Goal: Information Seeking & Learning: Learn about a topic

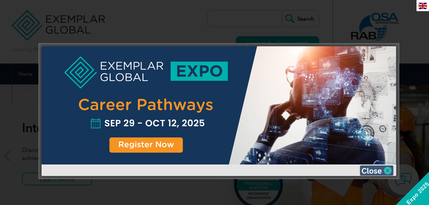
click at [377, 172] on img at bounding box center [377, 171] width 34 height 10
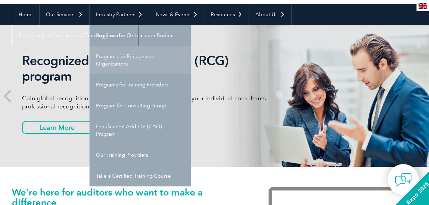
scroll to position [68, 0]
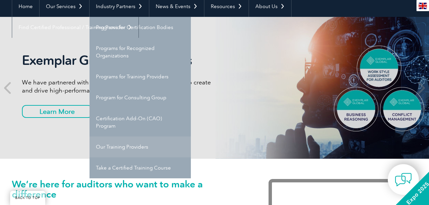
click at [138, 147] on link "Our Training Providers" at bounding box center [140, 147] width 101 height 21
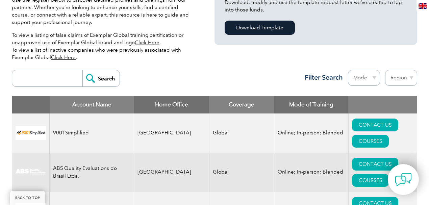
scroll to position [201, 0]
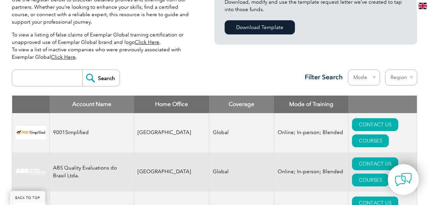
click at [58, 77] on input "search" at bounding box center [49, 78] width 67 height 16
type input "industrial"
click at [82, 70] on input "Search" at bounding box center [100, 78] width 37 height 16
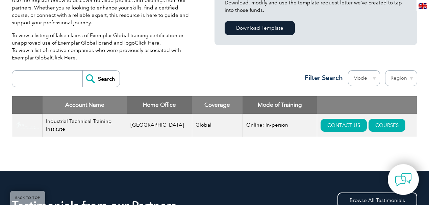
scroll to position [203, 0]
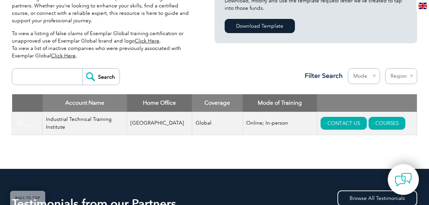
click at [210, 85] on div "Search Region Australia Bahrain Bangladesh Brazil Canada Colombia Dominican Rep…" at bounding box center [215, 79] width 406 height 29
click at [376, 125] on link "COURSES" at bounding box center [387, 123] width 37 height 13
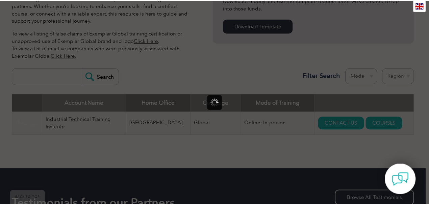
scroll to position [0, 0]
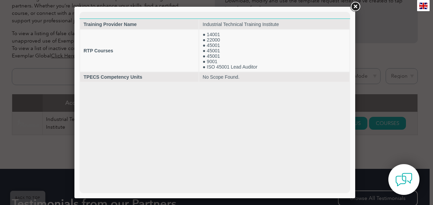
click at [355, 7] on link at bounding box center [355, 7] width 12 height 12
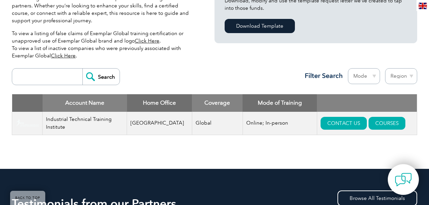
click at [262, 84] on div "Search Region Australia Bahrain Bangladesh Brazil Canada Colombia Dominican Rep…" at bounding box center [215, 79] width 406 height 29
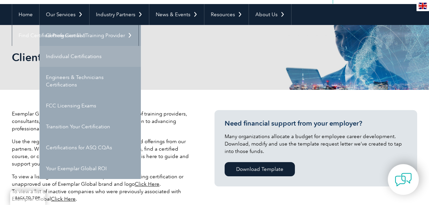
scroll to position [68, 0]
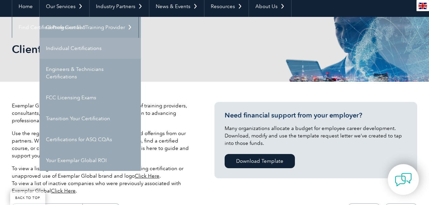
click at [112, 48] on link "Individual Certifications" at bounding box center [90, 48] width 101 height 21
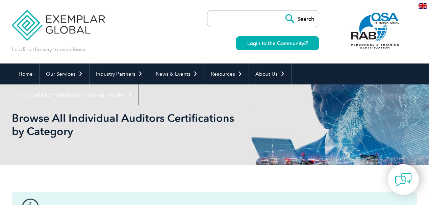
click at [77, 18] on img at bounding box center [58, 20] width 93 height 41
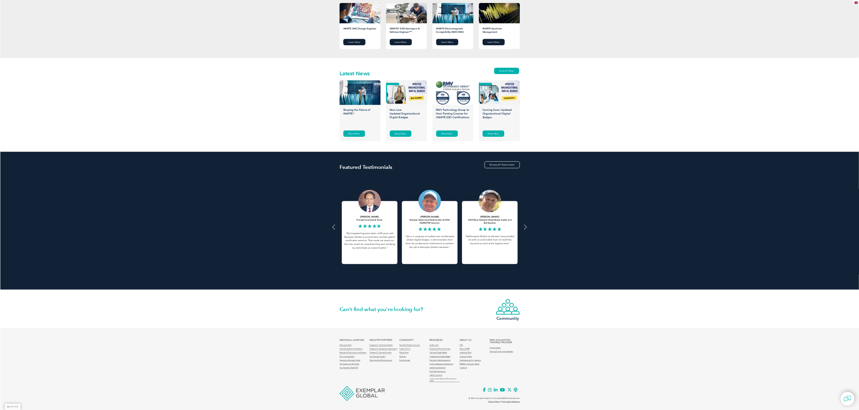
scroll to position [634, 0]
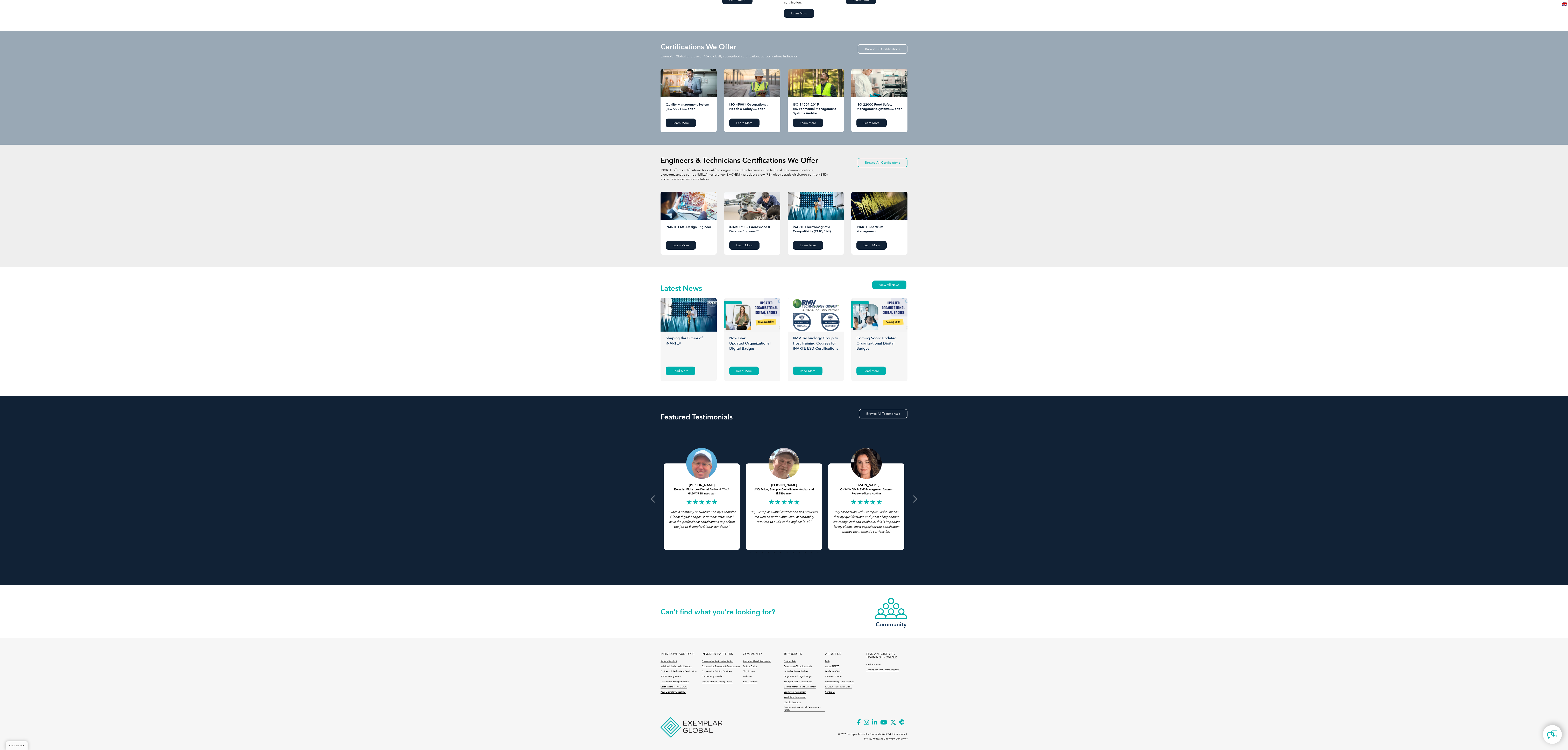
click at [261, 98] on div "Certifications We Offer Exemplar Global offers over 40+ globally recognized cer…" at bounding box center [784, 88] width 1568 height 114
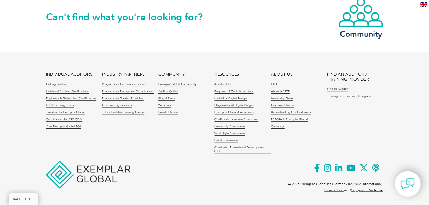
scroll to position [1605, 0]
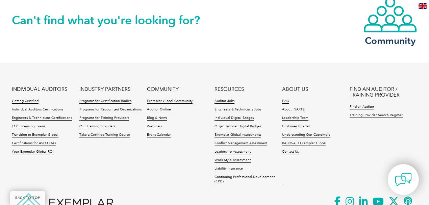
drag, startPoint x: 26, startPoint y: 101, endPoint x: 219, endPoint y: 66, distance: 196.2
click at [220, 66] on footer "INDIVIDUAL AUDITORS Getting Certified Individual Auditors Certifications Engine…" at bounding box center [214, 153] width 429 height 180
click at [28, 100] on link "Getting Certified" at bounding box center [25, 101] width 27 height 5
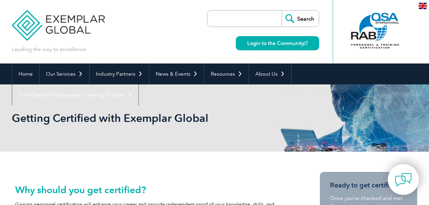
click at [80, 90] on div "Getting Certified with Exemplar Global" at bounding box center [215, 118] width 406 height 67
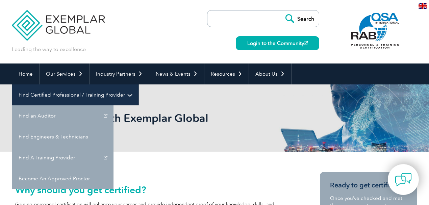
click at [139, 85] on link "Find Certified Professional / Training Provider" at bounding box center [75, 95] width 126 height 21
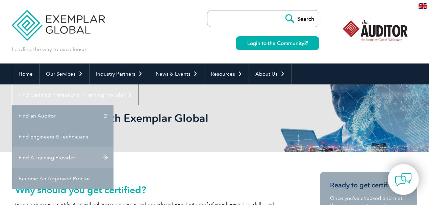
click at [114, 147] on link "Find A Training Provider" at bounding box center [62, 157] width 101 height 21
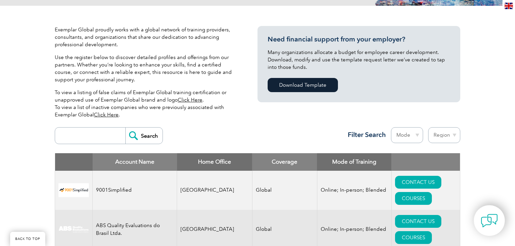
scroll to position [146, 0]
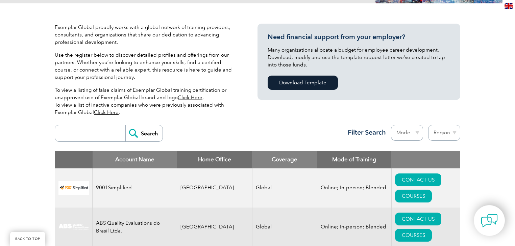
drag, startPoint x: 100, startPoint y: 133, endPoint x: 149, endPoint y: 134, distance: 49.4
click at [100, 133] on input "search" at bounding box center [91, 133] width 67 height 16
type input "Industrial"
click at [142, 131] on input "Search" at bounding box center [143, 133] width 37 height 16
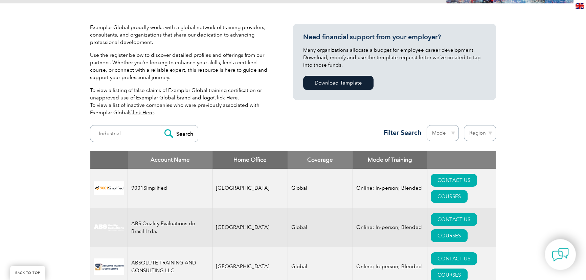
click at [429, 134] on select "Region Australia Bahrain Bangladesh Brazil Canada Colombia Dominican Republic E…" at bounding box center [479, 133] width 32 height 16
select select "[GEOGRAPHIC_DATA]"
click at [429, 125] on select "Region Australia Bahrain Bangladesh Brazil Canada Colombia Dominican Republic E…" at bounding box center [479, 133] width 32 height 16
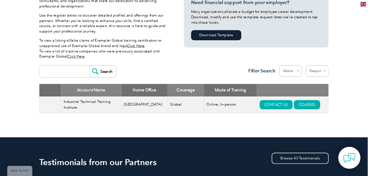
scroll to position [243, 0]
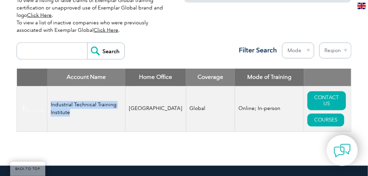
drag, startPoint x: 52, startPoint y: 103, endPoint x: 88, endPoint y: 111, distance: 36.7
click at [88, 111] on td "Industrial Technical Training Institute" at bounding box center [86, 109] width 78 height 46
click at [89, 111] on td "Industrial Technical Training Institute" at bounding box center [86, 109] width 78 height 46
click at [79, 105] on td "Industrial Technical Training Institute" at bounding box center [86, 109] width 78 height 46
click at [85, 100] on td "Industrial Technical Training Institute" at bounding box center [86, 109] width 78 height 46
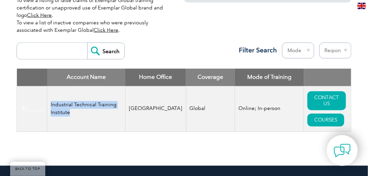
click at [25, 105] on img at bounding box center [31, 108] width 23 height 7
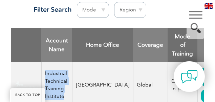
scroll to position [404, 0]
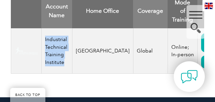
click at [18, 52] on img at bounding box center [26, 51] width 23 height 7
click at [20, 52] on img at bounding box center [26, 51] width 23 height 7
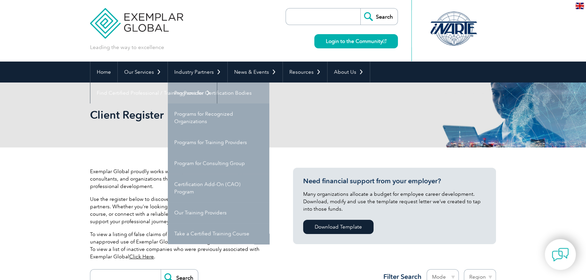
scroll to position [0, 0]
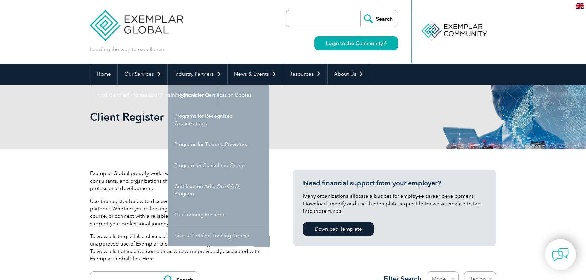
click at [365, 106] on div "Client Register" at bounding box center [293, 117] width 406 height 65
click at [301, 118] on h2 "Client Register" at bounding box center [232, 117] width 284 height 11
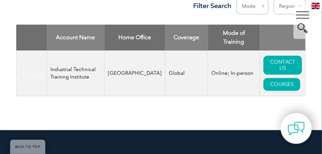
scroll to position [316, 0]
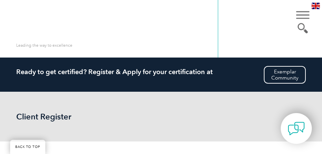
scroll to position [316, 0]
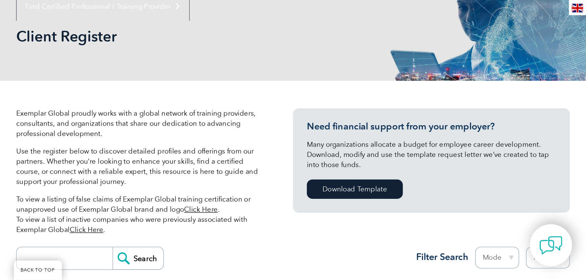
scroll to position [90, 0]
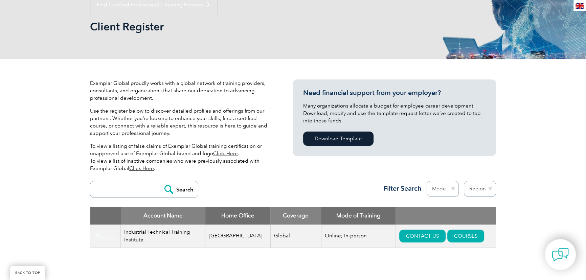
click at [296, 153] on div "Exemplar Global proudly works with a global network of training providers, cons…" at bounding box center [293, 170] width 406 height 222
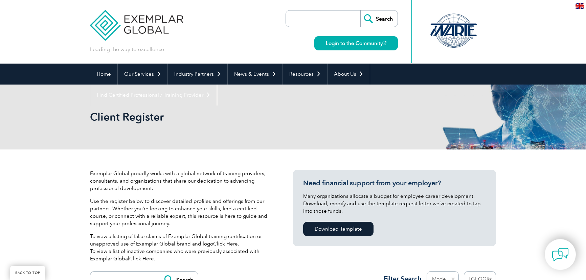
select select "[GEOGRAPHIC_DATA]"
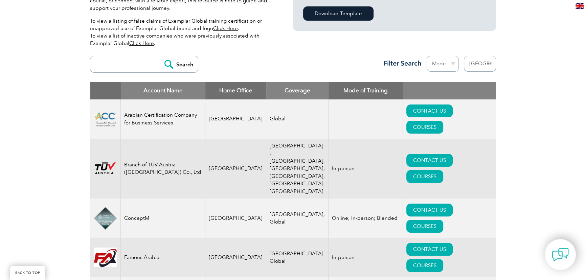
scroll to position [208, 0]
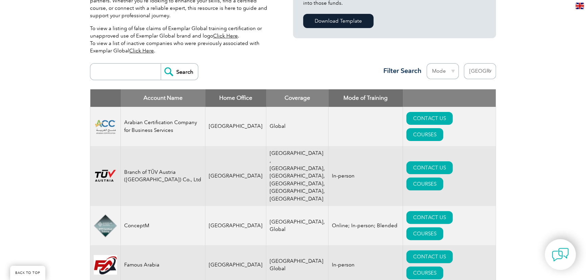
drag, startPoint x: 125, startPoint y: 72, endPoint x: 145, endPoint y: 68, distance: 20.0
click at [125, 72] on input "search" at bounding box center [127, 72] width 67 height 16
type input "industrial"
click at [179, 69] on input "Search" at bounding box center [179, 72] width 37 height 16
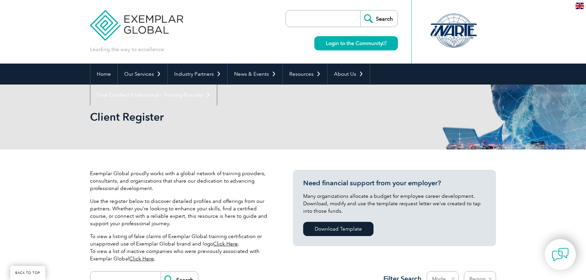
scroll to position [96, 0]
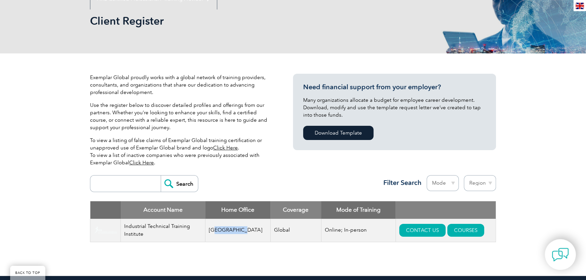
drag, startPoint x: 215, startPoint y: 231, endPoint x: 246, endPoint y: 228, distance: 30.9
click at [246, 228] on td "[GEOGRAPHIC_DATA]" at bounding box center [237, 230] width 65 height 23
click at [339, 220] on td "Online; In-person" at bounding box center [358, 230] width 74 height 23
click at [485, 183] on select "Region Australia Bahrain Bangladesh Brazil Canada Colombia Dominican Republic E…" at bounding box center [479, 183] width 32 height 16
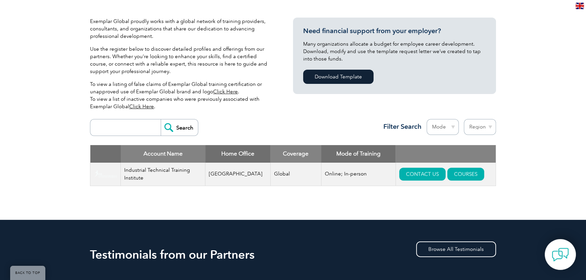
scroll to position [188, 0]
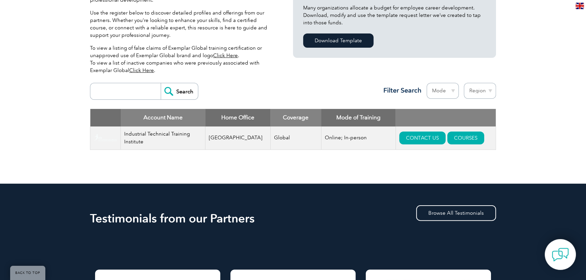
click at [482, 90] on select "Region Australia Bahrain Bangladesh Brazil Canada Colombia Dominican Republic E…" at bounding box center [479, 91] width 32 height 16
select select "[GEOGRAPHIC_DATA]"
click at [463, 83] on select "Region Australia Bahrain Bangladesh Brazil Canada Colombia Dominican Republic E…" at bounding box center [479, 91] width 32 height 16
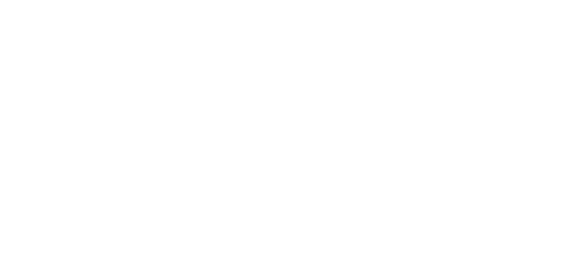
select select "[GEOGRAPHIC_DATA]"
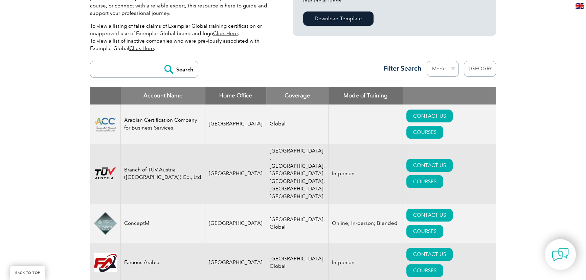
scroll to position [277, 0]
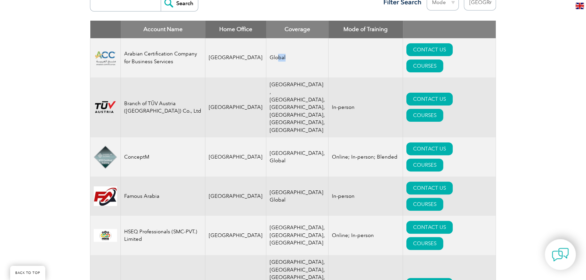
drag, startPoint x: 268, startPoint y: 50, endPoint x: 280, endPoint y: 61, distance: 16.0
click at [280, 61] on td "Global" at bounding box center [297, 57] width 62 height 39
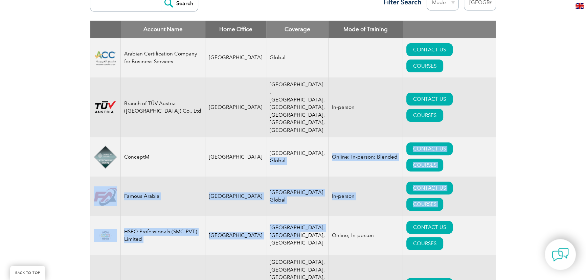
drag, startPoint x: 281, startPoint y: 128, endPoint x: 282, endPoint y: 174, distance: 46.0
click at [282, 174] on tbody "Arabian Certification Company for Business Services Saudi Arabia Global CONTACT…" at bounding box center [292, 241] width 405 height 407
click at [282, 216] on td "[GEOGRAPHIC_DATA], [GEOGRAPHIC_DATA], [GEOGRAPHIC_DATA]" at bounding box center [297, 235] width 62 height 39
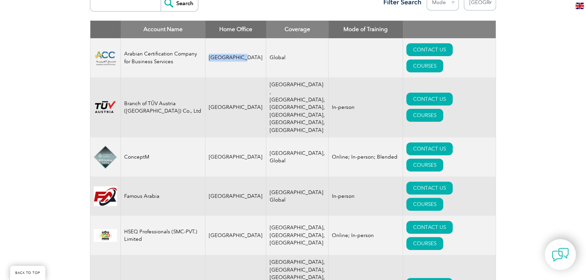
drag, startPoint x: 208, startPoint y: 50, endPoint x: 242, endPoint y: 53, distance: 34.2
click at [242, 51] on td "[GEOGRAPHIC_DATA]" at bounding box center [235, 57] width 61 height 39
click at [243, 53] on td "[GEOGRAPHIC_DATA]" at bounding box center [235, 57] width 61 height 39
click at [242, 77] on td "[GEOGRAPHIC_DATA]" at bounding box center [235, 107] width 61 height 60
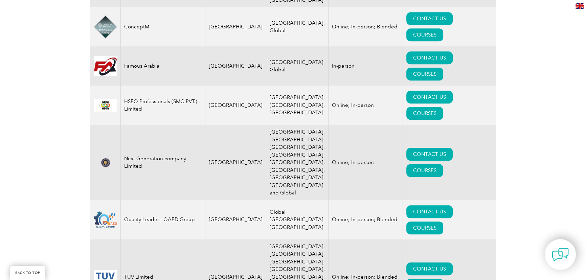
scroll to position [430, 0]
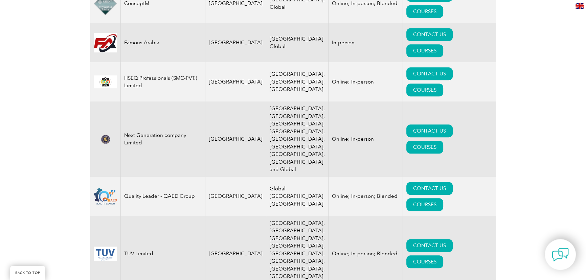
drag, startPoint x: 522, startPoint y: 159, endPoint x: 525, endPoint y: 156, distance: 3.9
click at [522, 159] on div "Exemplar Global proudly works with a global network of training providers, cons…" at bounding box center [293, 22] width 586 height 606
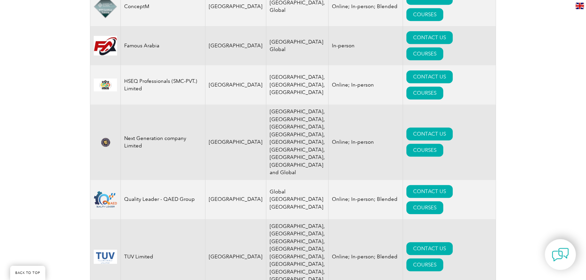
scroll to position [461, 0]
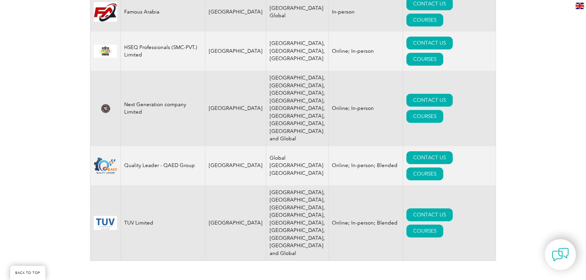
click at [494, 138] on div "Account Name Home Office Coverage Mode of Training Arabian Certification Compan…" at bounding box center [293, 53] width 406 height 434
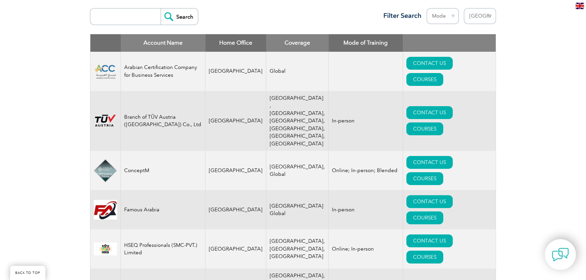
scroll to position [184, 0]
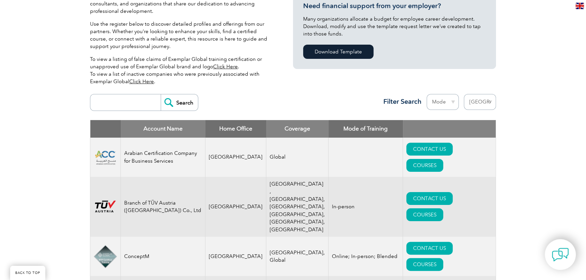
scroll to position [153, 0]
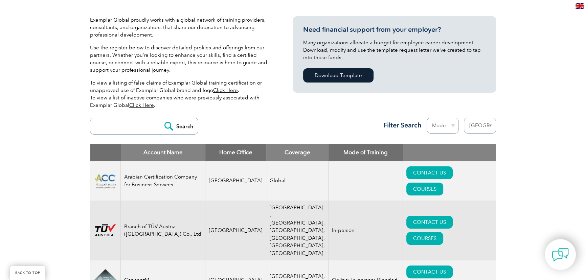
click at [451, 124] on select "Mode Online In-person Blended" at bounding box center [442, 126] width 32 height 16
select select "Online"
click at [426, 118] on select "Mode Online In-person Blended" at bounding box center [442, 126] width 32 height 16
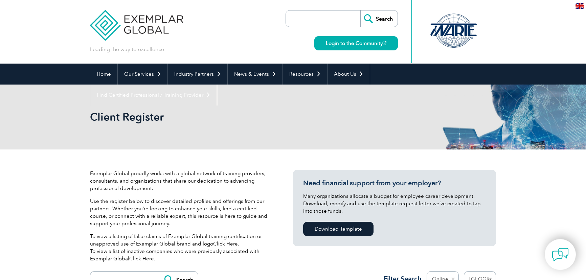
select select "[GEOGRAPHIC_DATA]"
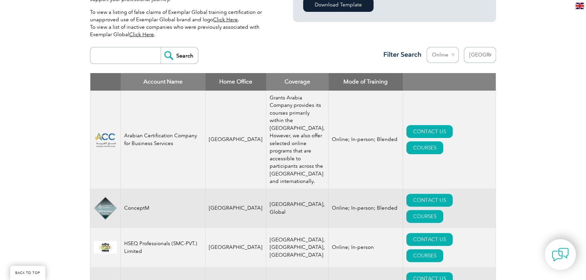
scroll to position [184, 0]
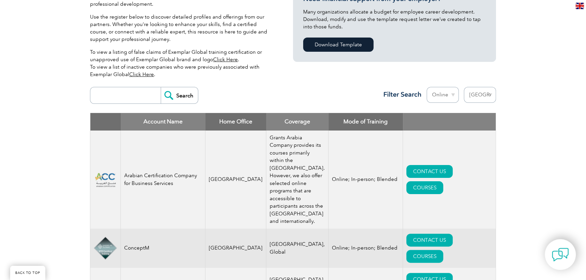
click at [450, 97] on select "Mode Online In-person Blended" at bounding box center [442, 95] width 32 height 16
select select "In-person"
click at [426, 87] on select "Mode Online In-person Blended" at bounding box center [442, 95] width 32 height 16
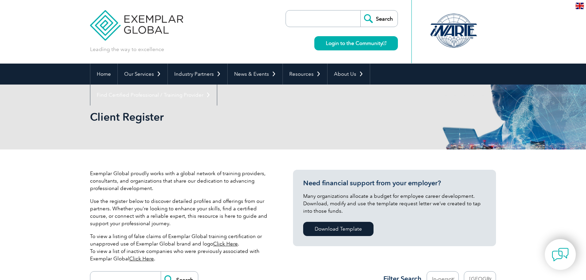
select select "[GEOGRAPHIC_DATA]"
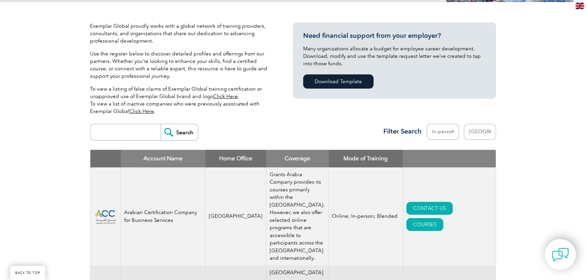
scroll to position [153, 0]
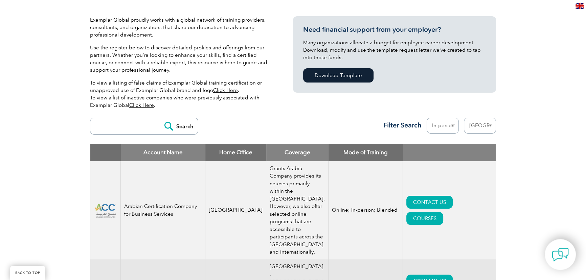
click at [445, 121] on select "Mode Online In-person Blended" at bounding box center [442, 126] width 32 height 16
select select "Blended"
click at [426, 118] on select "Mode Online In-person Blended" at bounding box center [442, 126] width 32 height 16
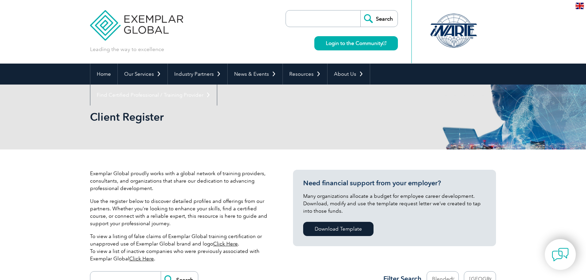
select select "[GEOGRAPHIC_DATA]"
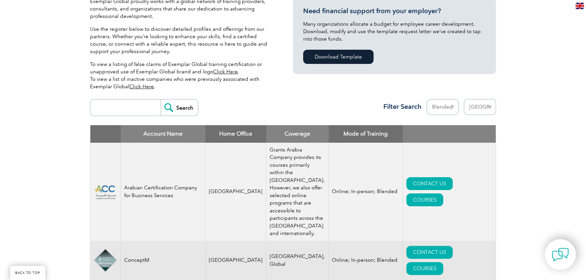
scroll to position [153, 0]
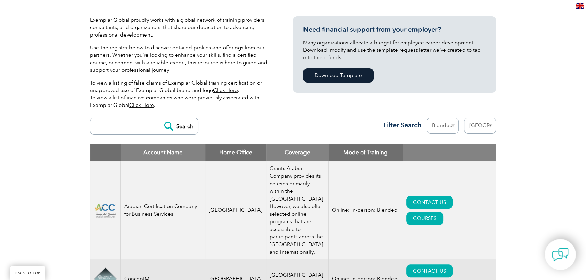
click at [453, 126] on select "Mode Online In-person Blended" at bounding box center [442, 126] width 32 height 16
select select
click at [426, 118] on select "Mode Online In-person Blended" at bounding box center [442, 126] width 32 height 16
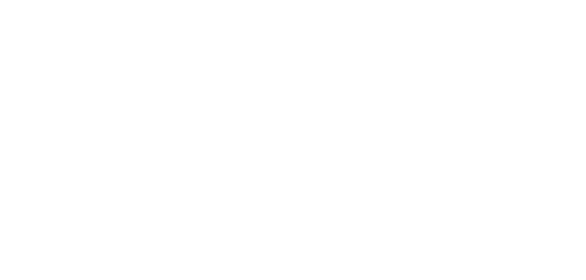
select select "[GEOGRAPHIC_DATA]"
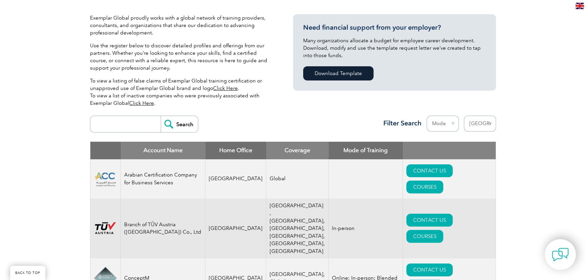
scroll to position [153, 0]
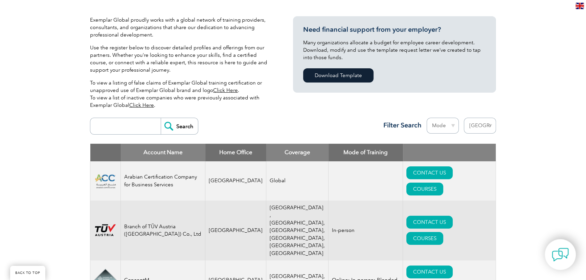
click at [489, 126] on select "Region [GEOGRAPHIC_DATA] [GEOGRAPHIC_DATA] [GEOGRAPHIC_DATA] [GEOGRAPHIC_DATA] …" at bounding box center [479, 126] width 32 height 16
click at [463, 118] on select "Region [GEOGRAPHIC_DATA] [GEOGRAPHIC_DATA] [GEOGRAPHIC_DATA] [GEOGRAPHIC_DATA] …" at bounding box center [479, 126] width 32 height 16
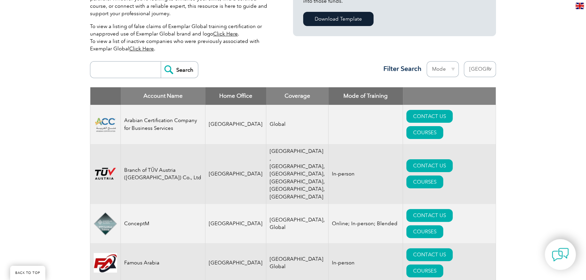
scroll to position [215, 0]
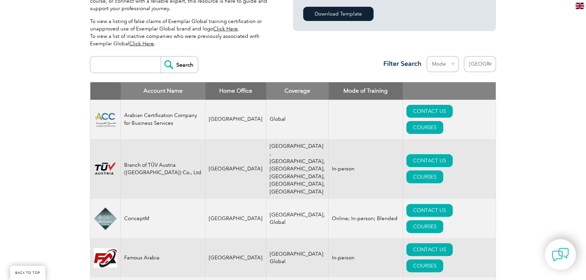
click at [453, 63] on select "Mode Online In-person Blended" at bounding box center [442, 64] width 32 height 16
select select "Online"
click at [426, 56] on select "Mode Online In-person Blended" at bounding box center [442, 64] width 32 height 16
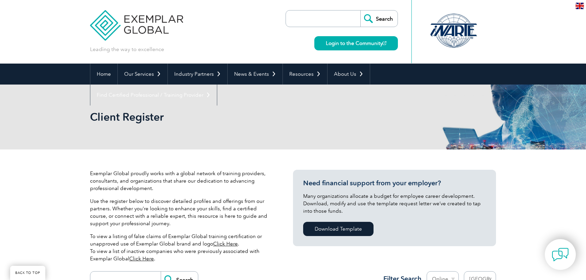
select select "[GEOGRAPHIC_DATA]"
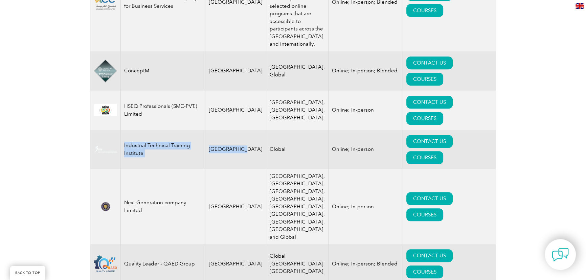
drag, startPoint x: 134, startPoint y: 151, endPoint x: 239, endPoint y: 150, distance: 105.1
click at [239, 150] on tr "Industrial Technical Training Institute [GEOGRAPHIC_DATA] Global Online; In-per…" at bounding box center [292, 149] width 405 height 39
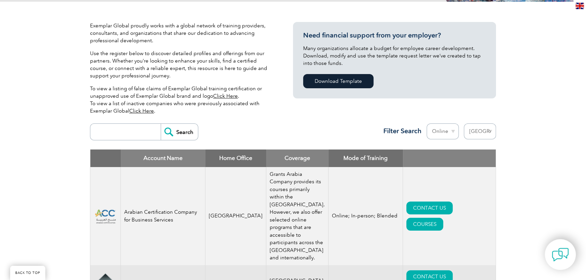
scroll to position [146, 0]
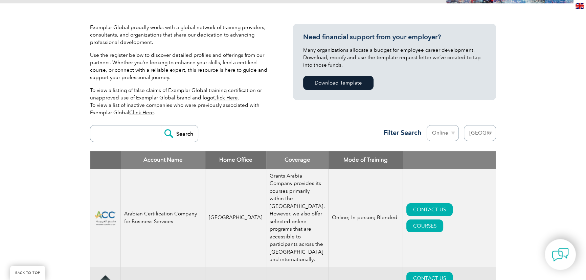
click at [451, 135] on select "Mode Online In-person Blended" at bounding box center [442, 133] width 32 height 16
select select "In-person"
click at [426, 125] on select "Mode Online In-person Blended" at bounding box center [442, 133] width 32 height 16
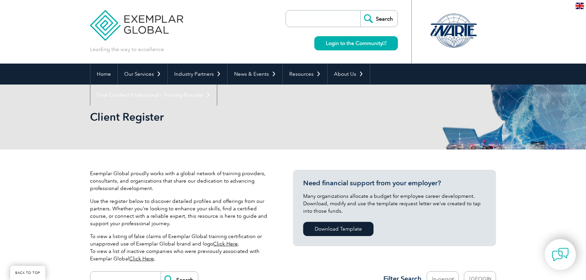
select select "[GEOGRAPHIC_DATA]"
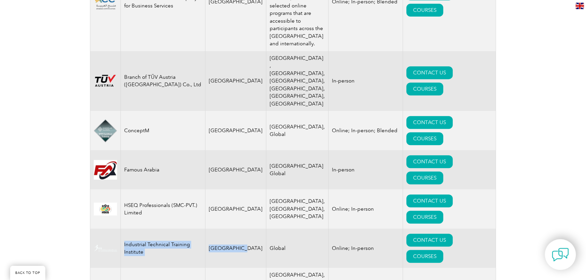
drag, startPoint x: 124, startPoint y: 212, endPoint x: 288, endPoint y: 204, distance: 163.5
click at [249, 229] on tr "Industrial Technical Training Institute [GEOGRAPHIC_DATA] Global Online; In-per…" at bounding box center [292, 248] width 405 height 39
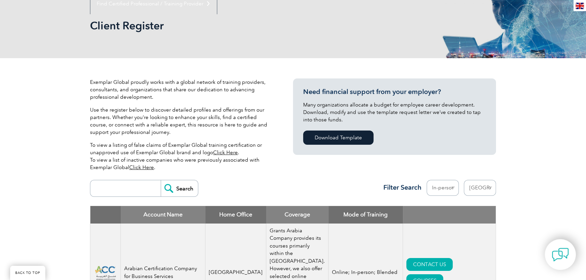
scroll to position [85, 0]
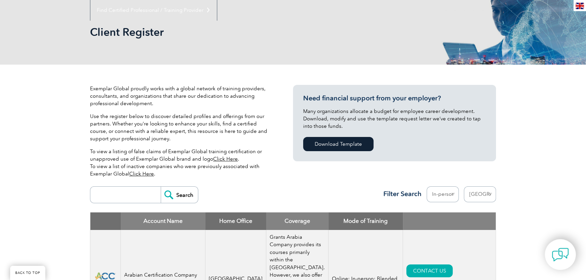
click at [442, 194] on select "Mode Online In-person Blended" at bounding box center [442, 194] width 32 height 16
select select "Blended"
click at [426, 186] on select "Mode Online In-person Blended" at bounding box center [442, 194] width 32 height 16
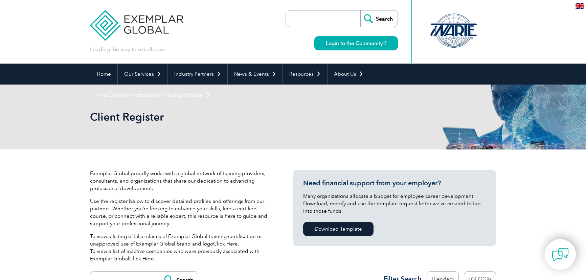
select select "[GEOGRAPHIC_DATA]"
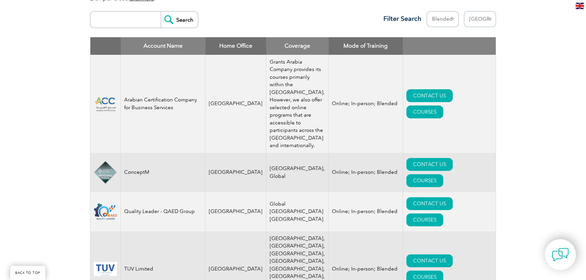
scroll to position [246, 0]
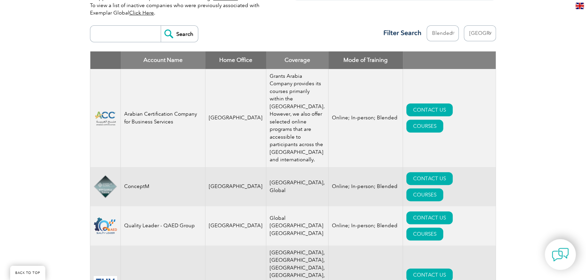
click at [444, 35] on select "Mode Online In-person Blended" at bounding box center [442, 33] width 32 height 16
select select
click at [426, 25] on select "Mode Online In-person Blended" at bounding box center [442, 33] width 32 height 16
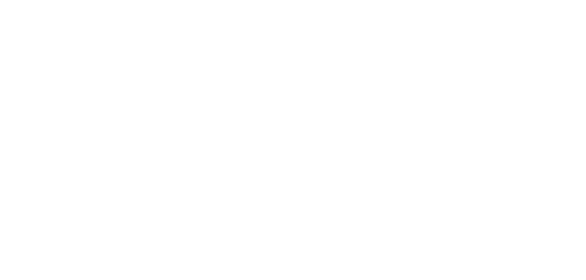
select select "[GEOGRAPHIC_DATA]"
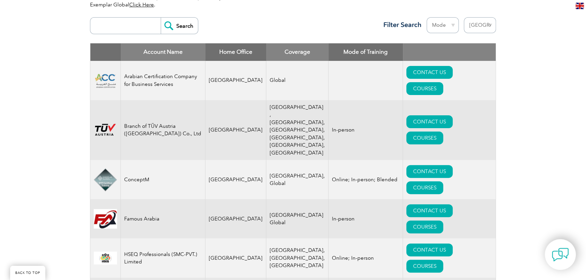
scroll to position [246, 0]
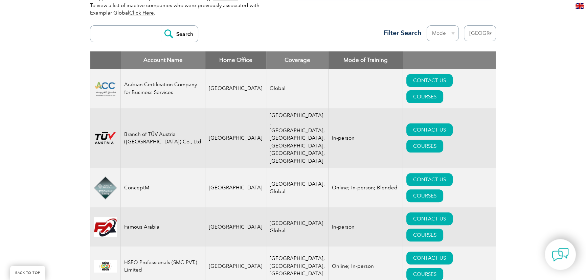
drag, startPoint x: 142, startPoint y: 34, endPoint x: 153, endPoint y: 34, distance: 10.5
click at [142, 34] on input "search" at bounding box center [127, 34] width 67 height 16
click at [175, 29] on input "Search" at bounding box center [179, 34] width 37 height 16
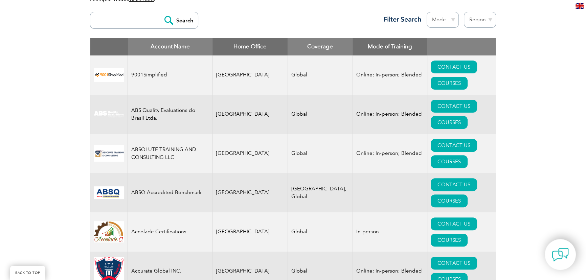
scroll to position [208, 0]
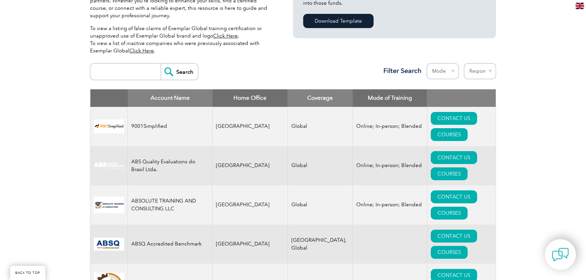
click at [142, 68] on input "search" at bounding box center [127, 72] width 67 height 16
type input "industrial"
click at [183, 71] on input "Search" at bounding box center [179, 72] width 37 height 16
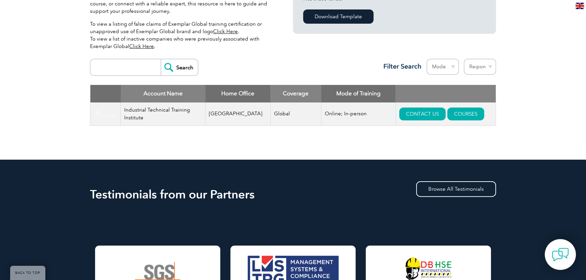
scroll to position [215, 0]
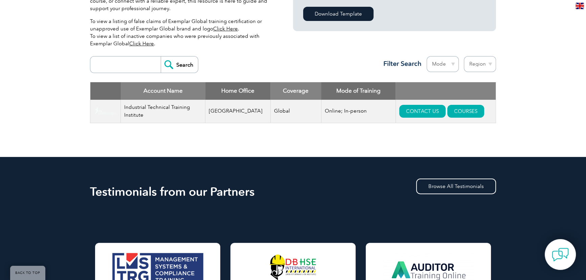
click at [318, 141] on div "Exemplar Global proudly works with a global network of training providers, cons…" at bounding box center [293, 45] width 406 height 222
